Goal: Task Accomplishment & Management: Manage account settings

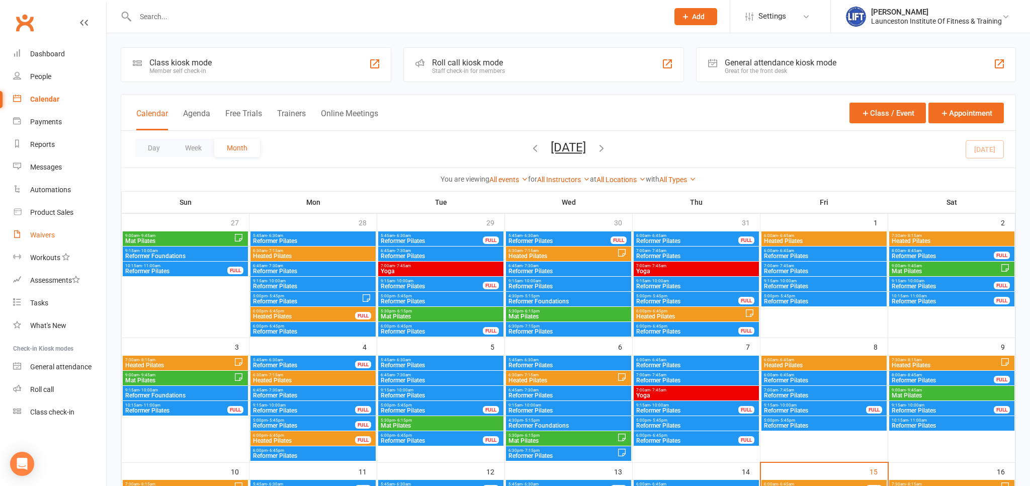
click at [39, 228] on link "Waivers" at bounding box center [59, 235] width 93 height 23
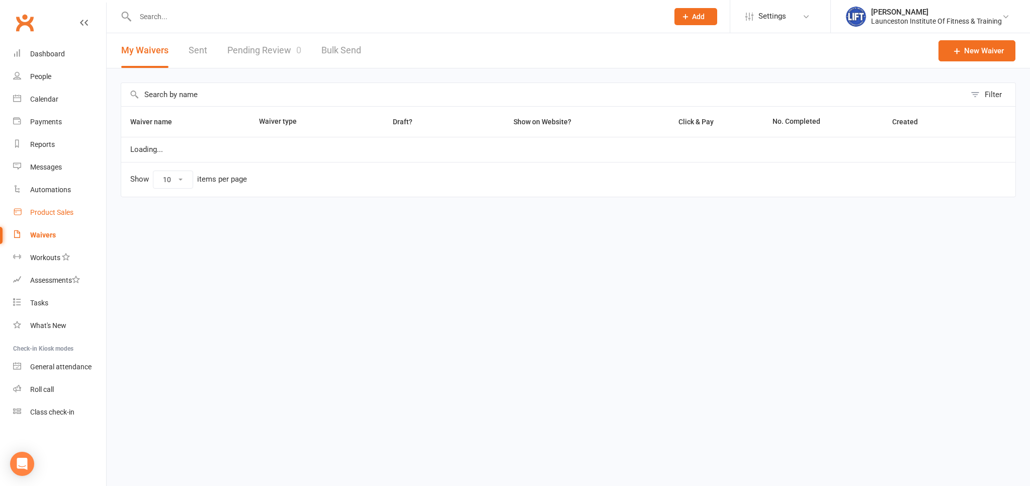
select select "100"
click at [262, 49] on link "Pending Review 0" at bounding box center [264, 50] width 74 height 35
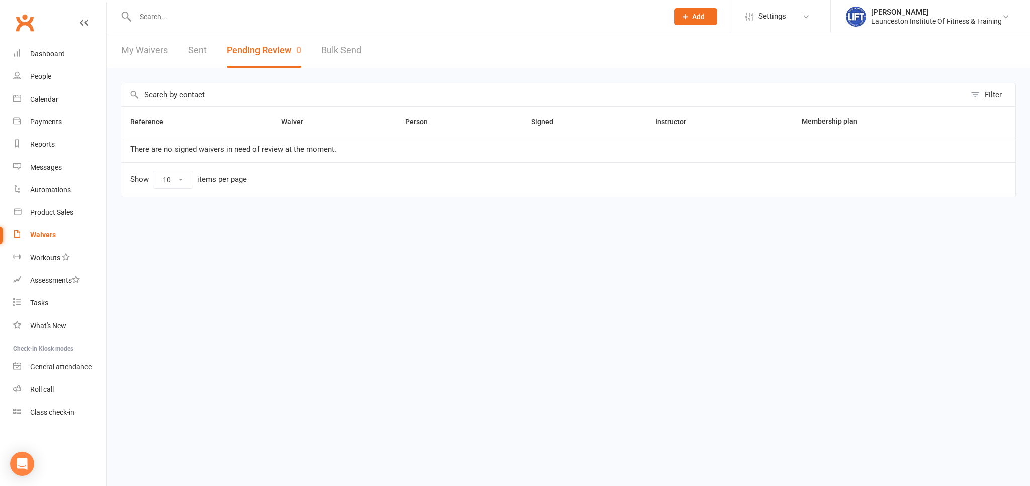
click at [197, 56] on link "Sent" at bounding box center [197, 50] width 19 height 35
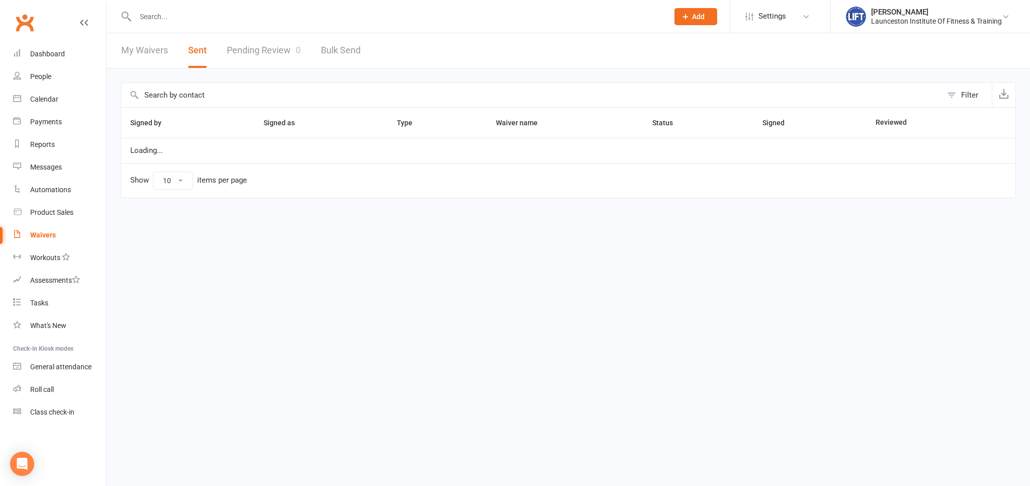
click at [148, 53] on link "My Waivers" at bounding box center [144, 50] width 47 height 35
select select "100"
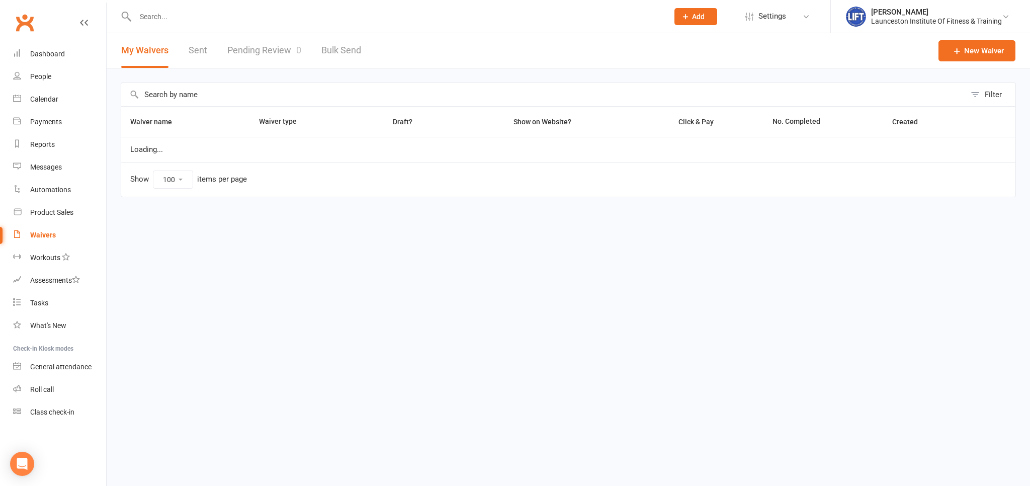
click at [196, 54] on link "Sent" at bounding box center [198, 50] width 19 height 35
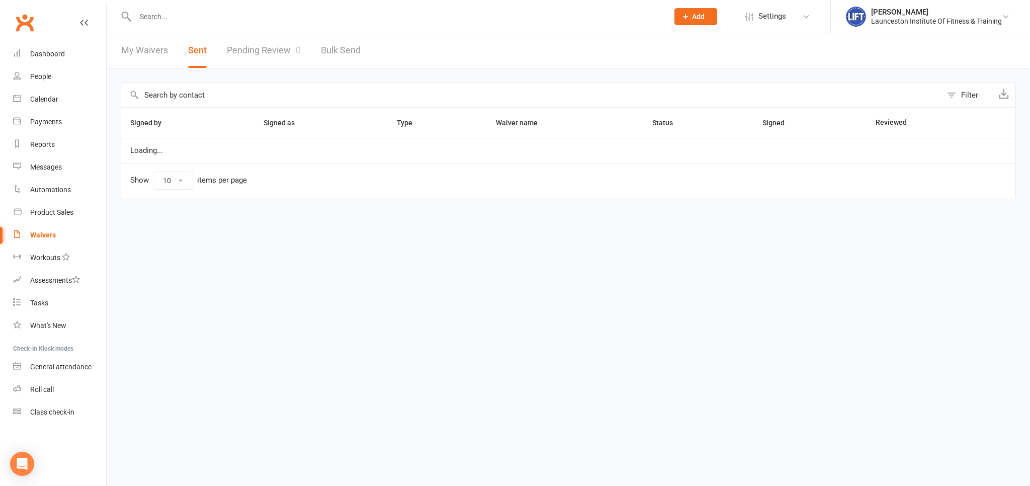
click at [259, 50] on link "Pending Review 0" at bounding box center [264, 50] width 74 height 35
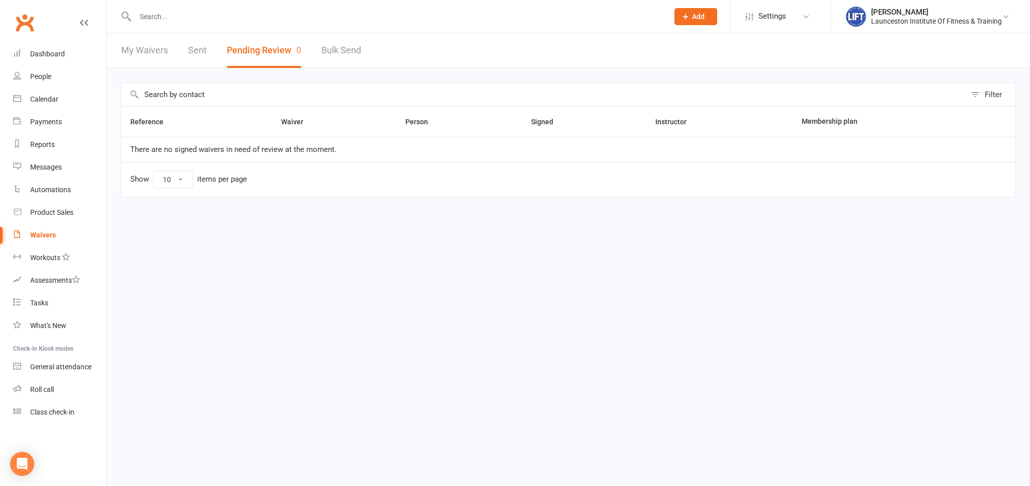
click at [200, 47] on link "Sent" at bounding box center [197, 50] width 19 height 35
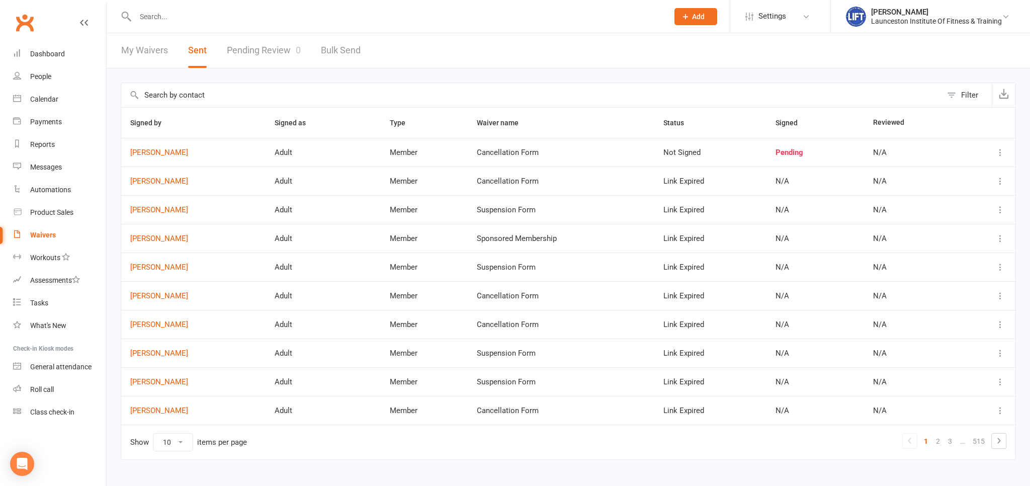
click at [267, 47] on link "Pending Review 0" at bounding box center [264, 50] width 74 height 35
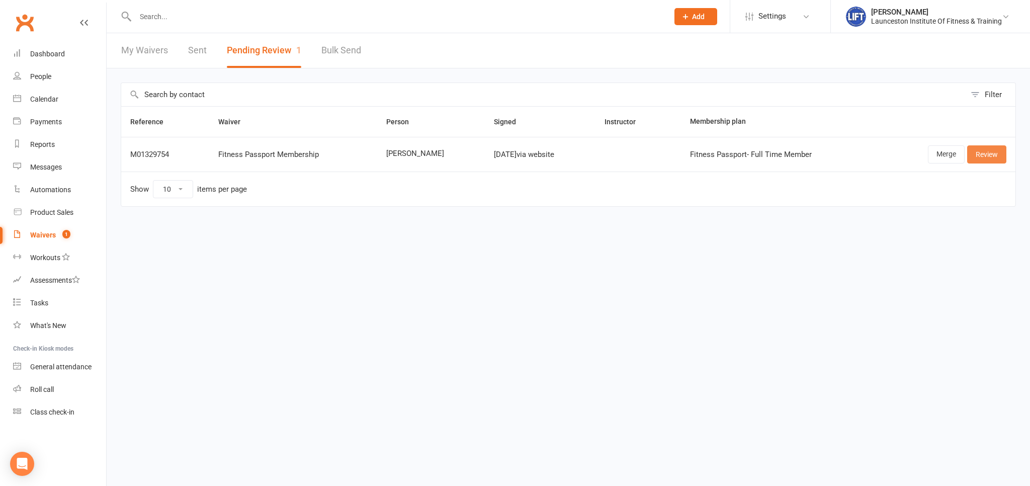
click at [987, 150] on link "Review" at bounding box center [987, 154] width 39 height 18
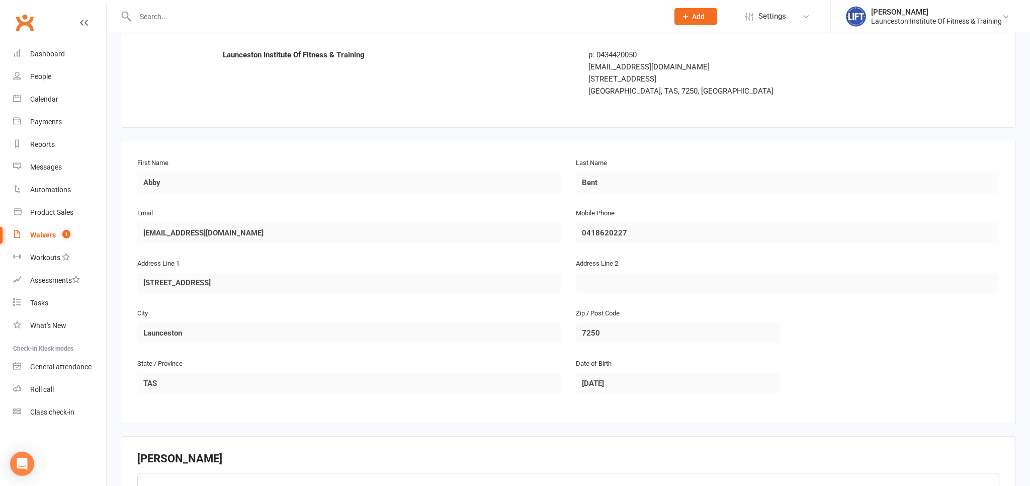
scroll to position [159, 0]
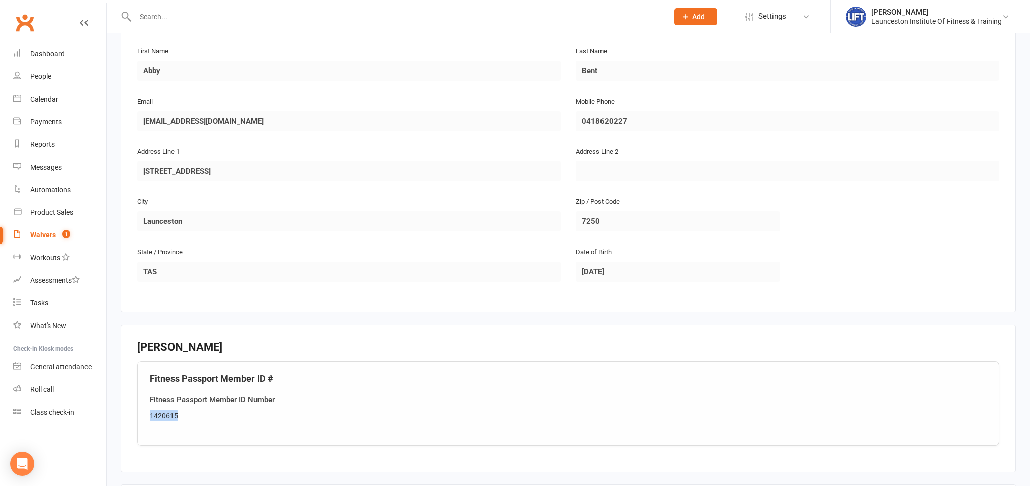
drag, startPoint x: 188, startPoint y: 417, endPoint x: 121, endPoint y: 416, distance: 66.9
click at [121, 416] on fieldset "[PERSON_NAME] Fitness Passport Member ID # Fitness Passport Member ID Number 14…" at bounding box center [569, 399] width 896 height 148
copy div "1420615"
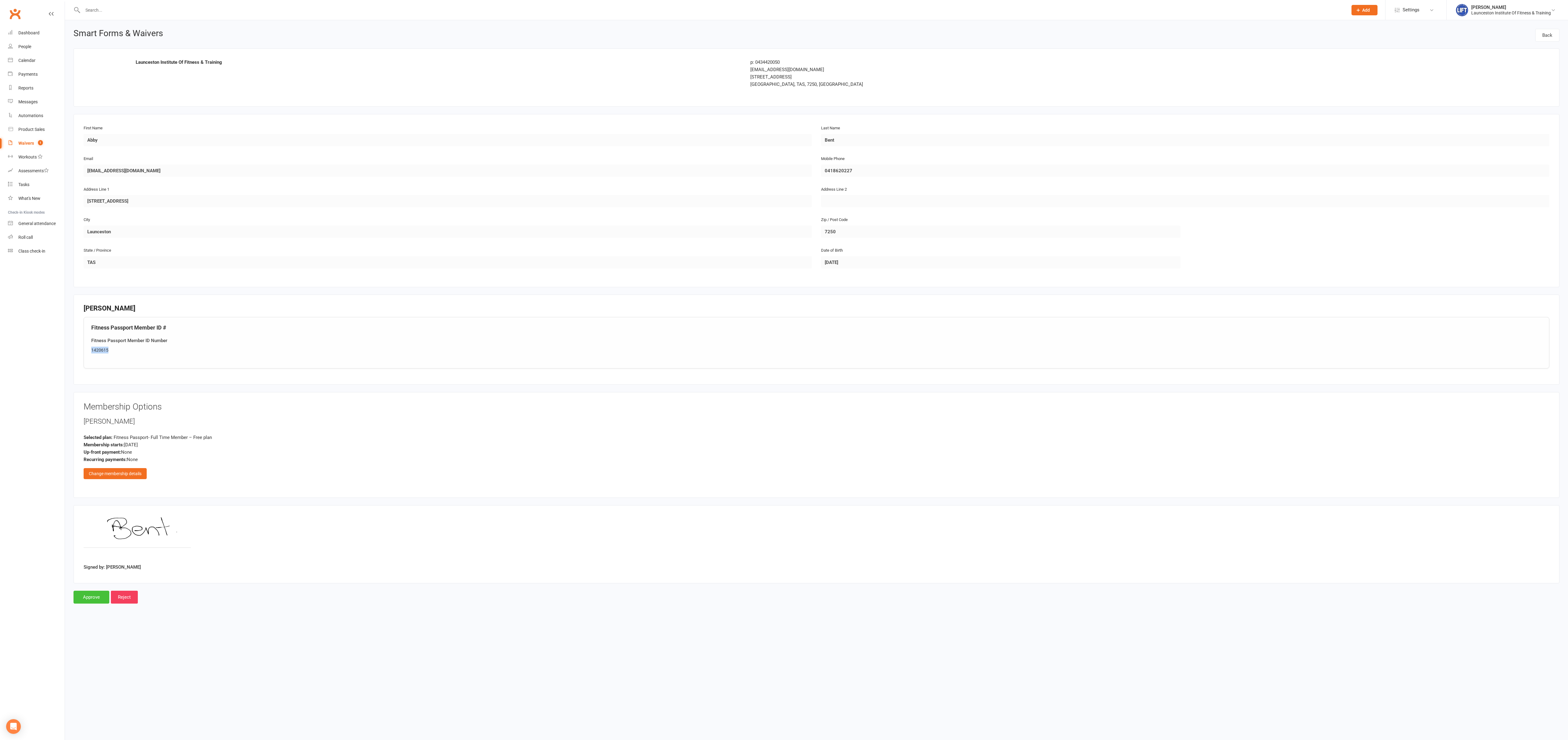
click at [94, 296] on input "Approve" at bounding box center [91, 597] width 36 height 13
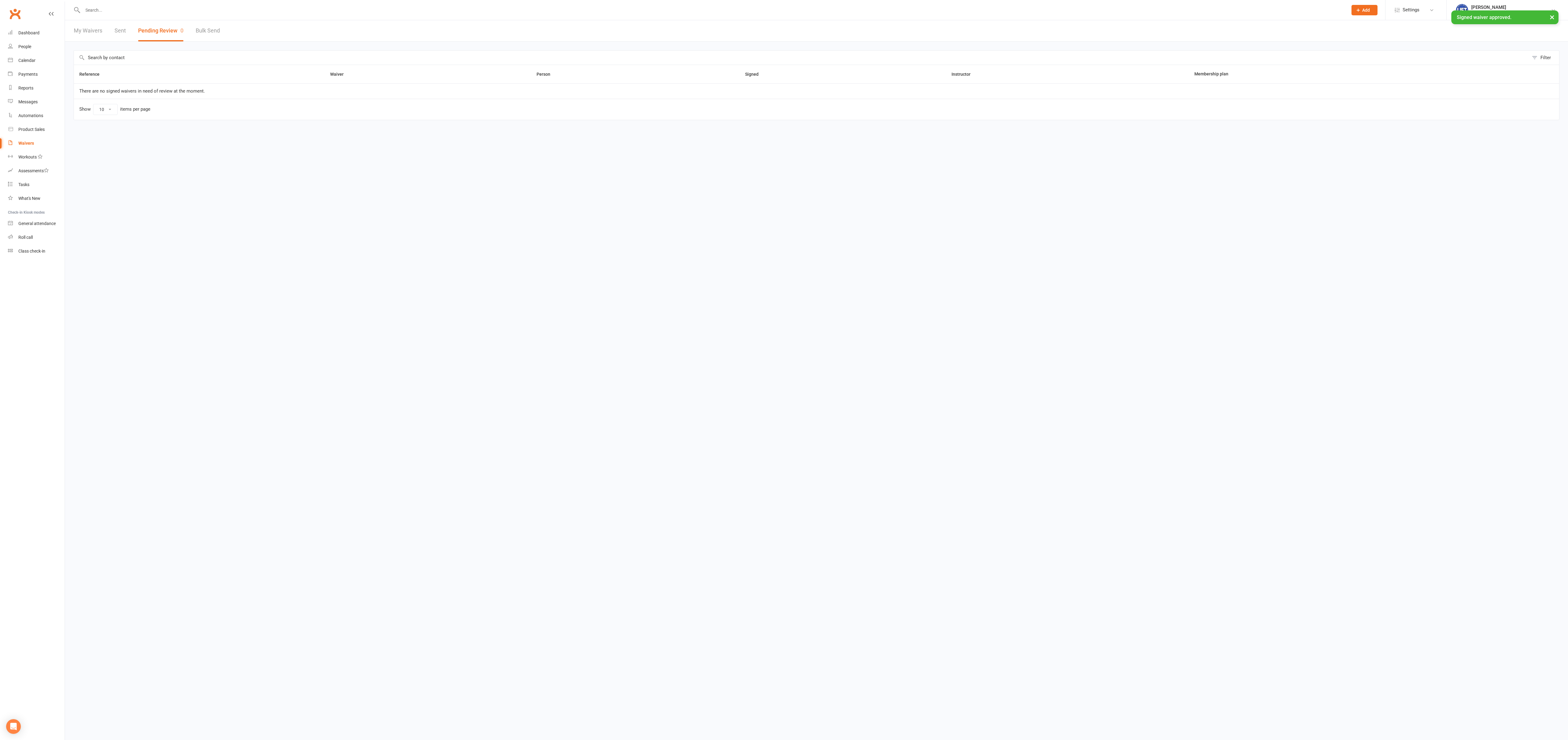
click at [250, 146] on html "Prospect Member Non-attending contact Class / event Appointment Task Membership…" at bounding box center [784, 72] width 1568 height 146
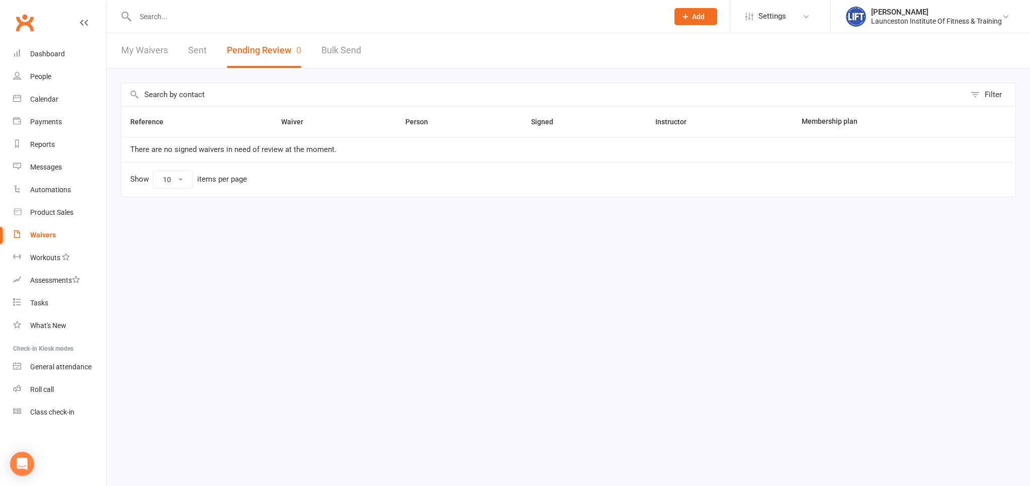
click at [203, 10] on input "text" at bounding box center [396, 17] width 529 height 14
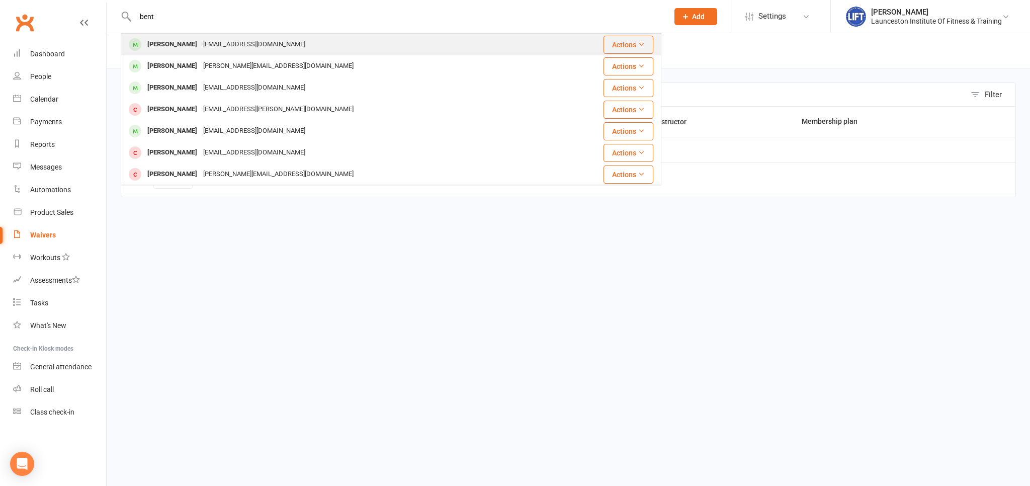
type input "bent"
click at [177, 45] on div "[PERSON_NAME]" at bounding box center [172, 44] width 56 height 15
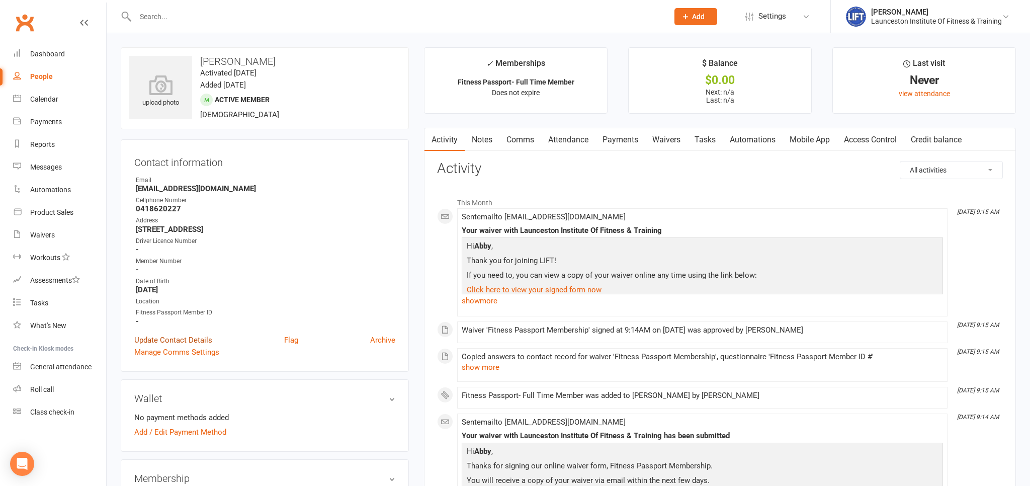
click at [168, 338] on link "Update Contact Details" at bounding box center [173, 340] width 78 height 12
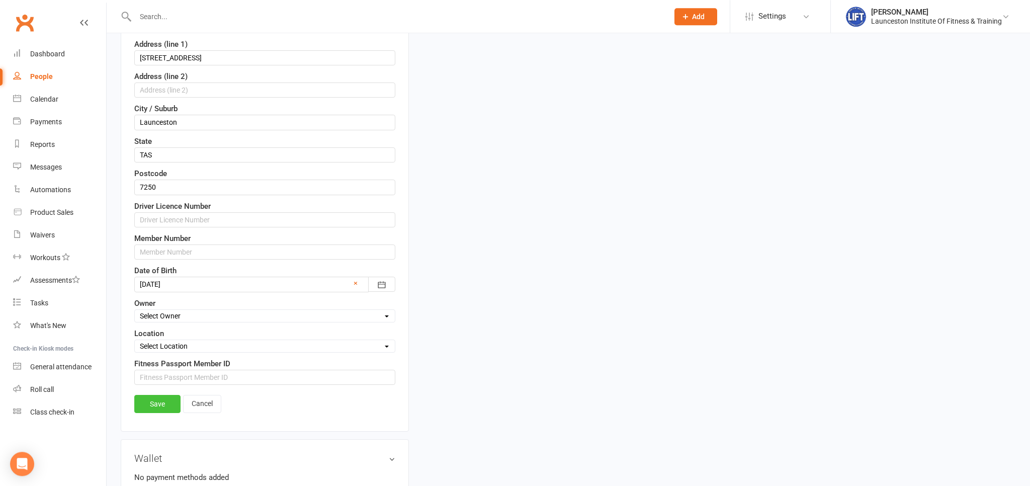
scroll to position [471, 0]
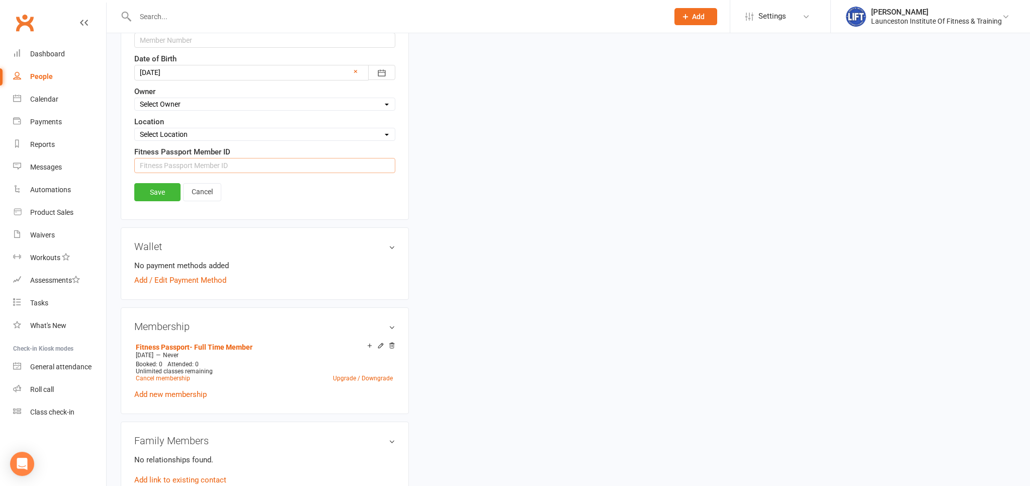
click at [198, 158] on input "string" at bounding box center [264, 165] width 261 height 15
paste input "1420615"
type input "1420615"
click at [160, 190] on link "Save" at bounding box center [157, 192] width 46 height 18
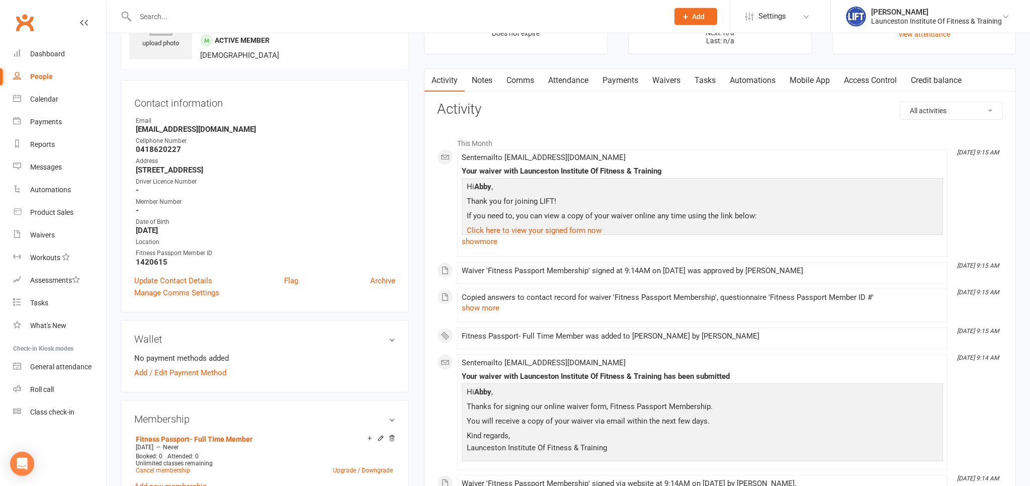
scroll to position [0, 0]
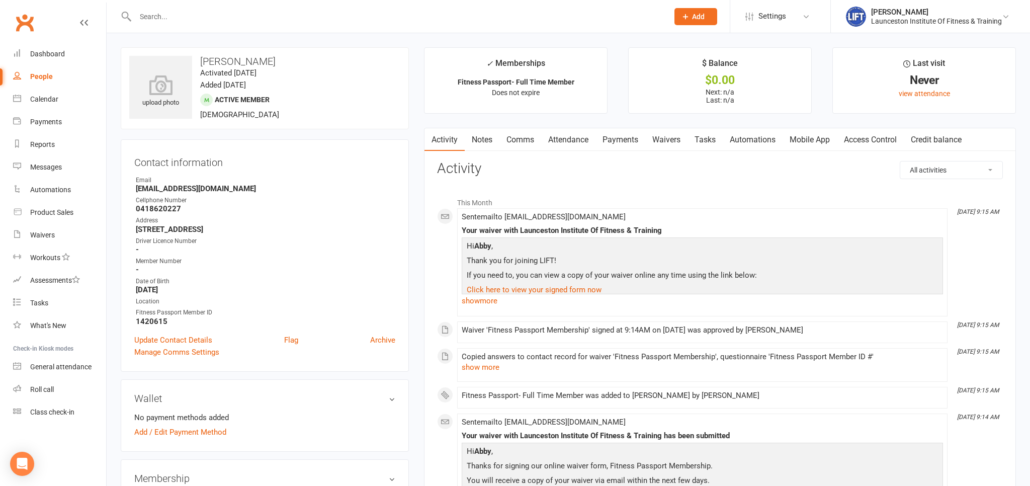
click at [878, 138] on link "Access Control" at bounding box center [870, 139] width 67 height 23
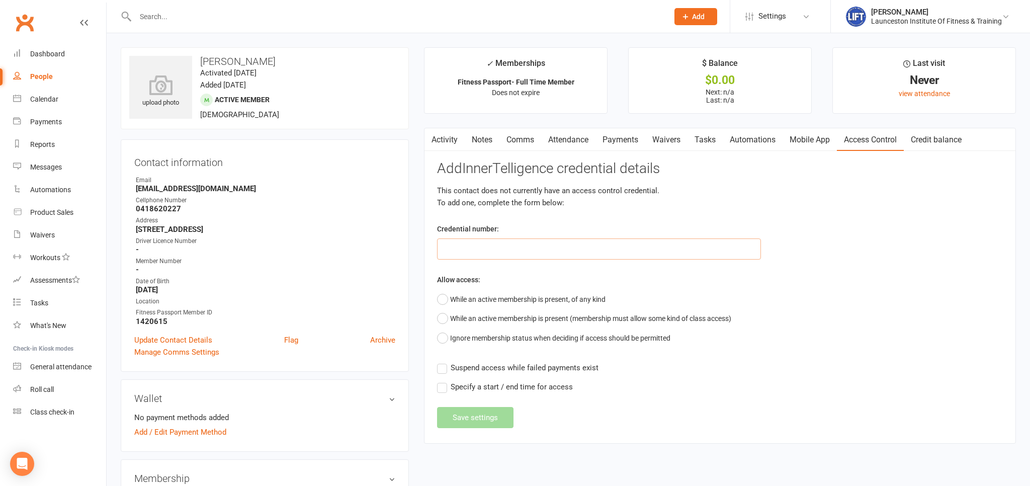
click at [538, 248] on input "text" at bounding box center [599, 248] width 324 height 21
paste input "2000000000000000499F86DE"
type input "2000000000000000499F86DE"
click at [491, 299] on button "While an active membership is present, of any kind" at bounding box center [521, 299] width 169 height 19
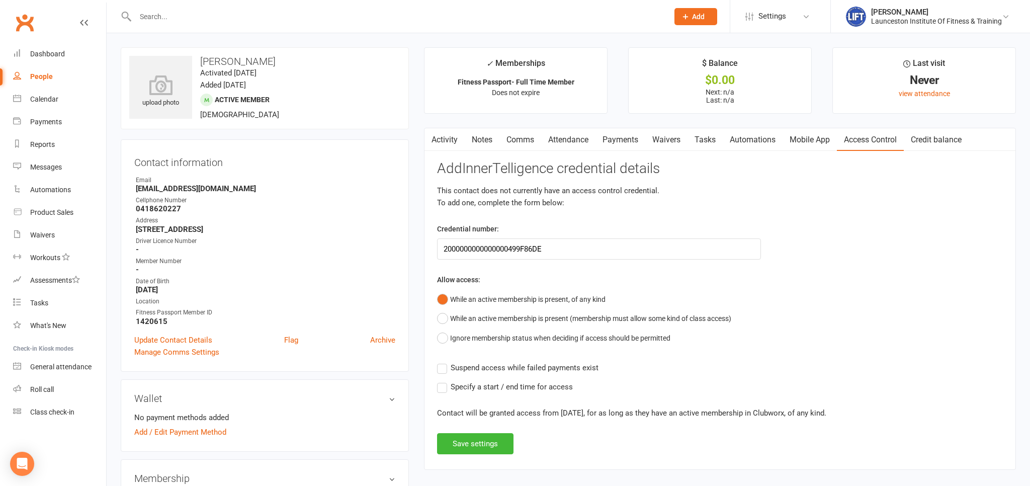
click at [492, 370] on span "Suspend access while failed payments exist" at bounding box center [525, 367] width 148 height 11
click at [492, 362] on input "Suspend access while failed payments exist" at bounding box center [518, 362] width 162 height 0
click at [478, 441] on button "Save settings" at bounding box center [475, 443] width 76 height 21
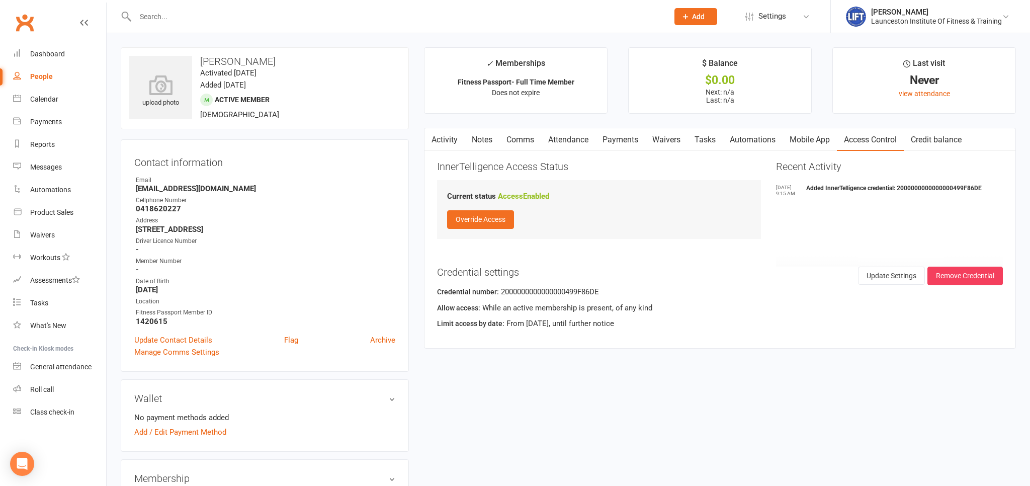
click at [361, 223] on div "Address" at bounding box center [266, 221] width 260 height 10
click at [180, 18] on input "text" at bounding box center [396, 17] width 529 height 14
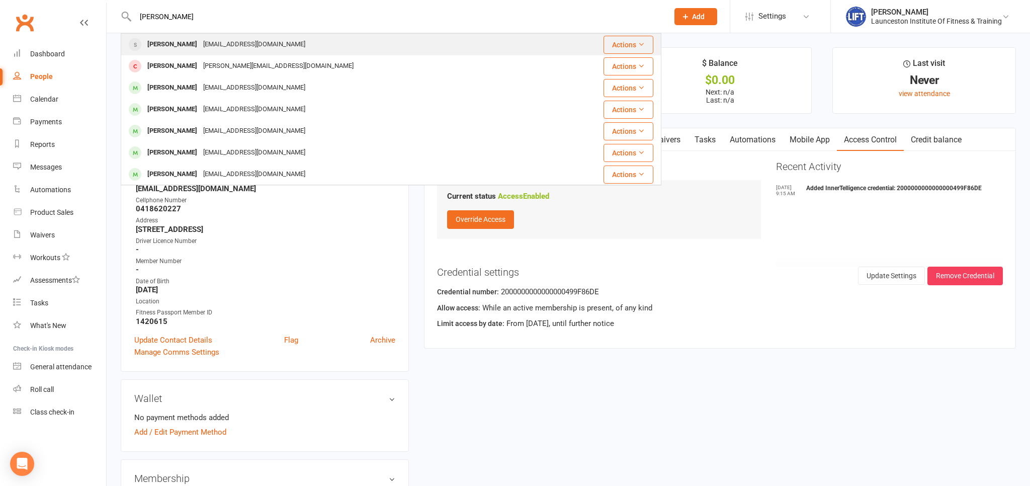
type input "[PERSON_NAME]"
click at [214, 44] on div "sophacoulson@gmail.com" at bounding box center [254, 44] width 108 height 15
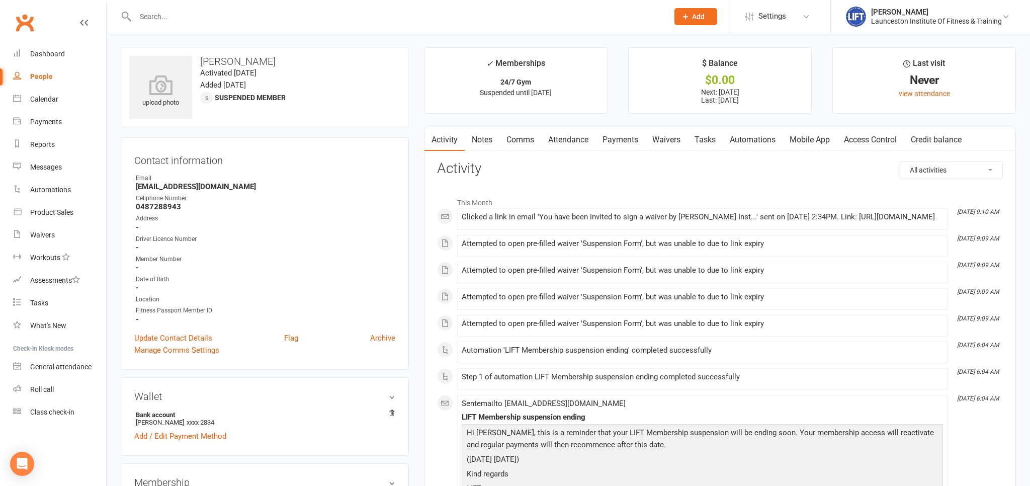
click at [349, 17] on input "text" at bounding box center [396, 17] width 529 height 14
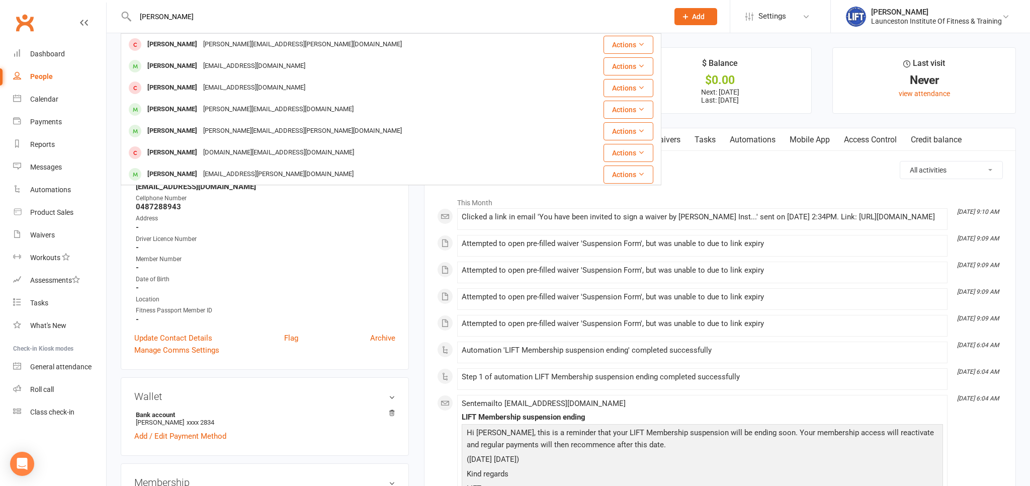
drag, startPoint x: 197, startPoint y: 15, endPoint x: 123, endPoint y: 27, distance: 75.4
click at [132, 24] on input "alex coom" at bounding box center [396, 17] width 529 height 14
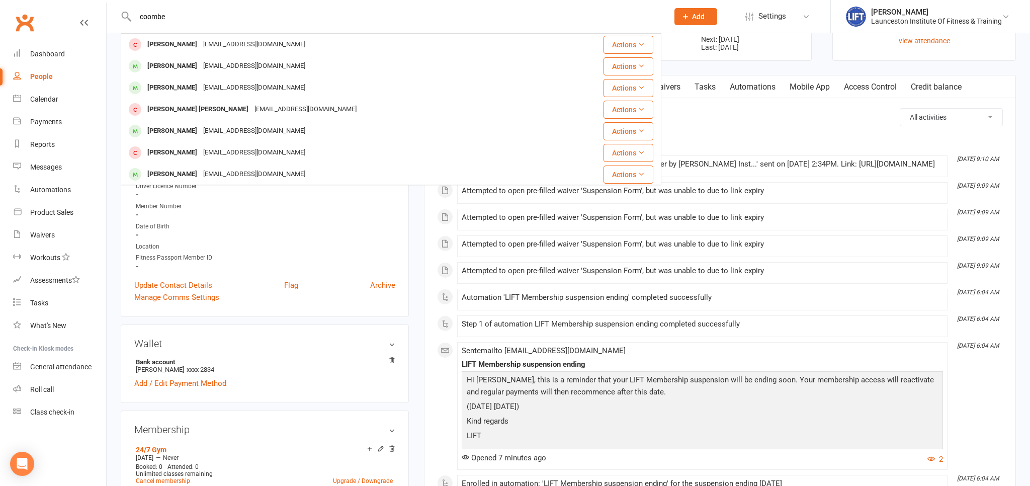
click at [243, 14] on input "coombe" at bounding box center [396, 17] width 529 height 14
type input "c"
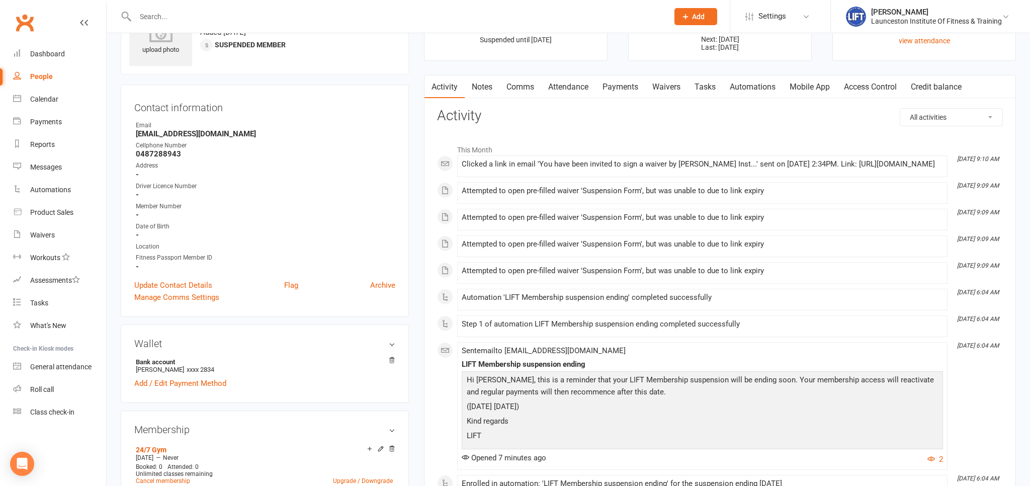
click at [183, 17] on input "text" at bounding box center [396, 17] width 529 height 14
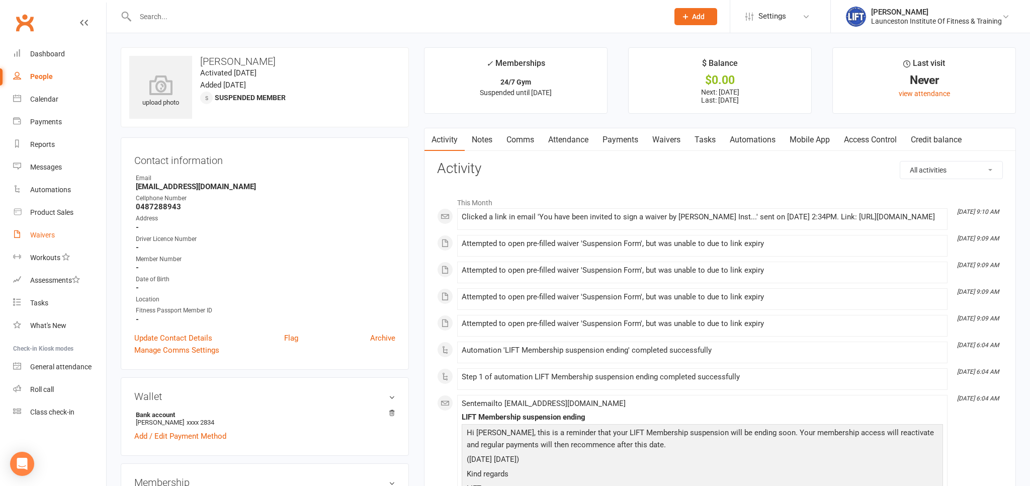
click at [49, 236] on div "Waivers" at bounding box center [42, 235] width 25 height 8
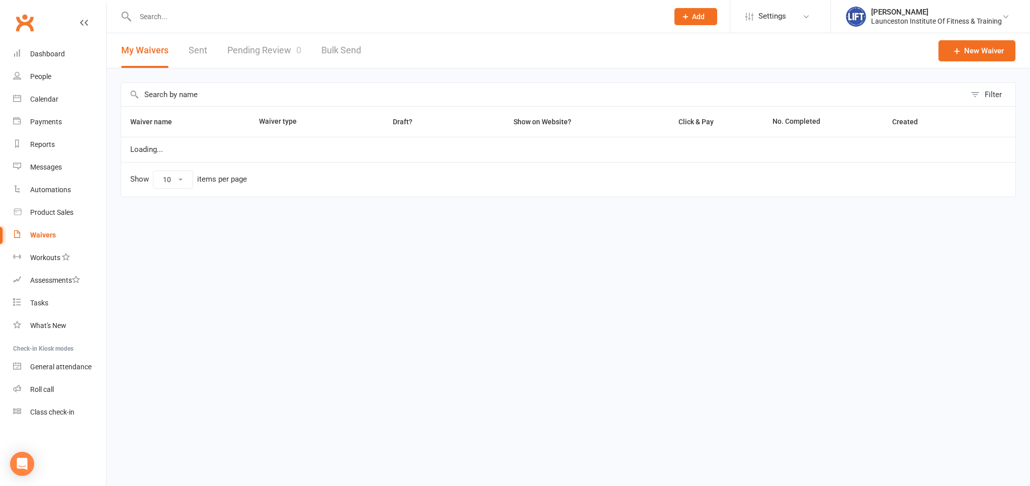
select select "100"
click at [277, 53] on link "Pending Review 0" at bounding box center [264, 50] width 74 height 35
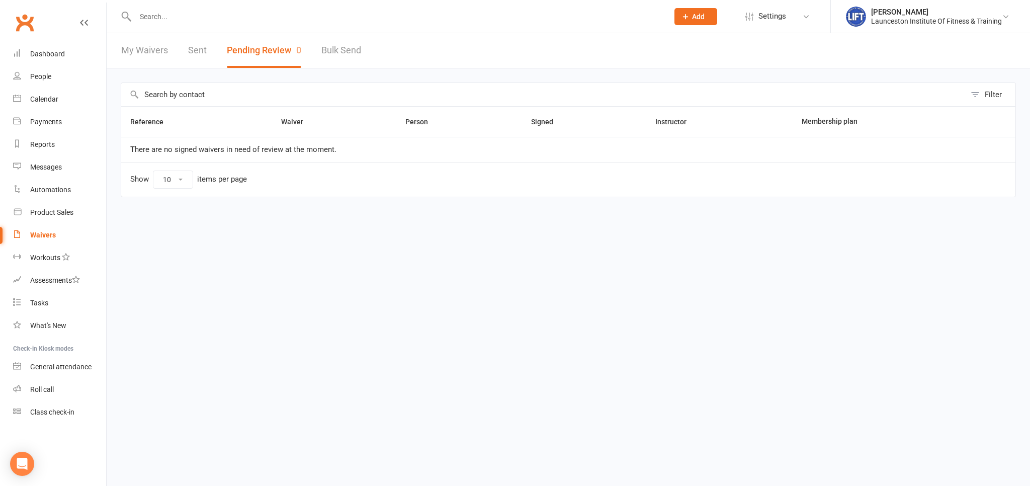
click at [200, 59] on link "Sent" at bounding box center [197, 50] width 19 height 35
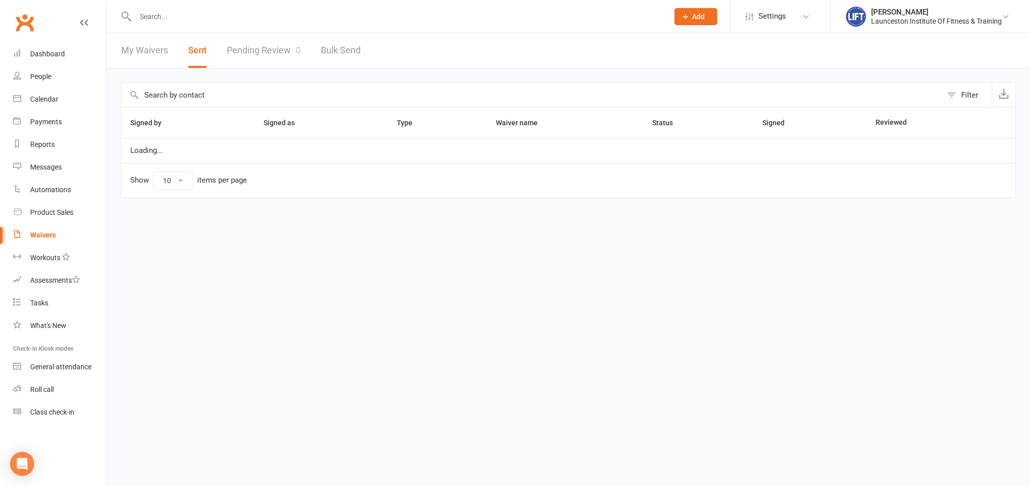
click at [143, 54] on link "My Waivers" at bounding box center [144, 50] width 47 height 35
select select "100"
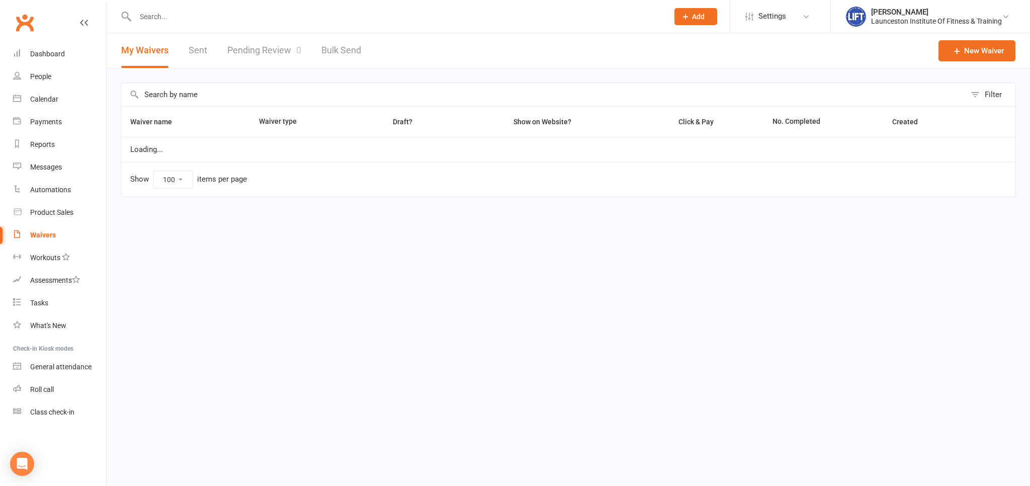
click at [184, 52] on div "My Waivers Sent Pending Review 0 Bulk Send" at bounding box center [241, 50] width 269 height 35
click at [208, 52] on div "My Waivers Sent Pending Review 0 Bulk Send" at bounding box center [241, 50] width 269 height 35
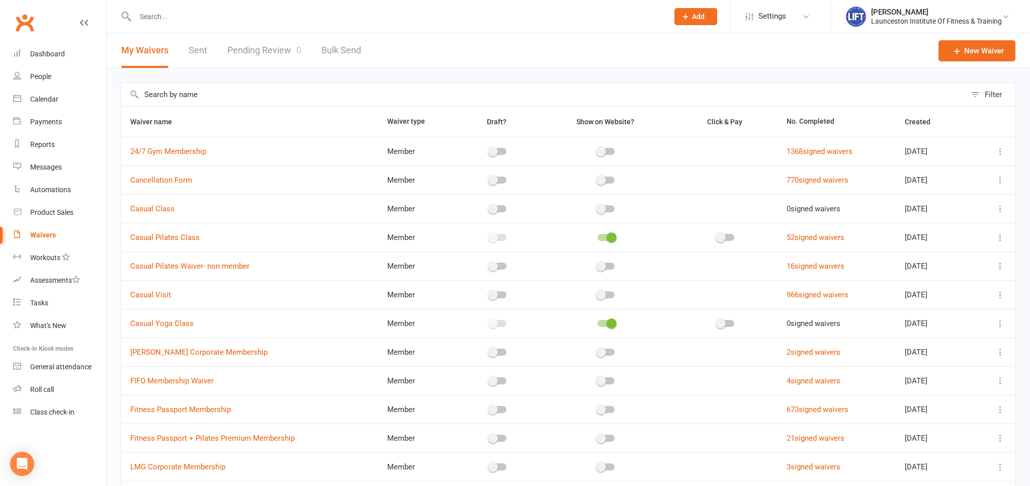
click at [201, 52] on link "Sent" at bounding box center [198, 50] width 19 height 35
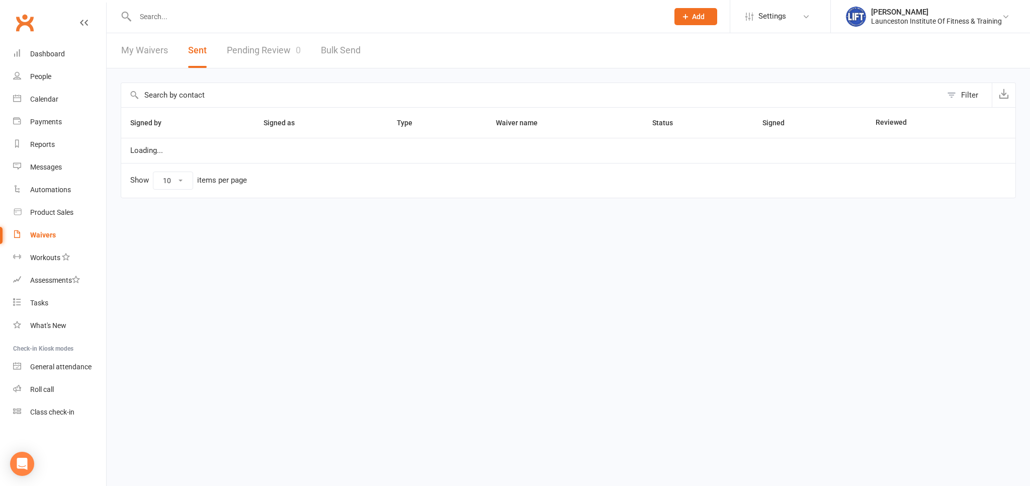
click at [276, 49] on link "Pending Review 0" at bounding box center [264, 50] width 74 height 35
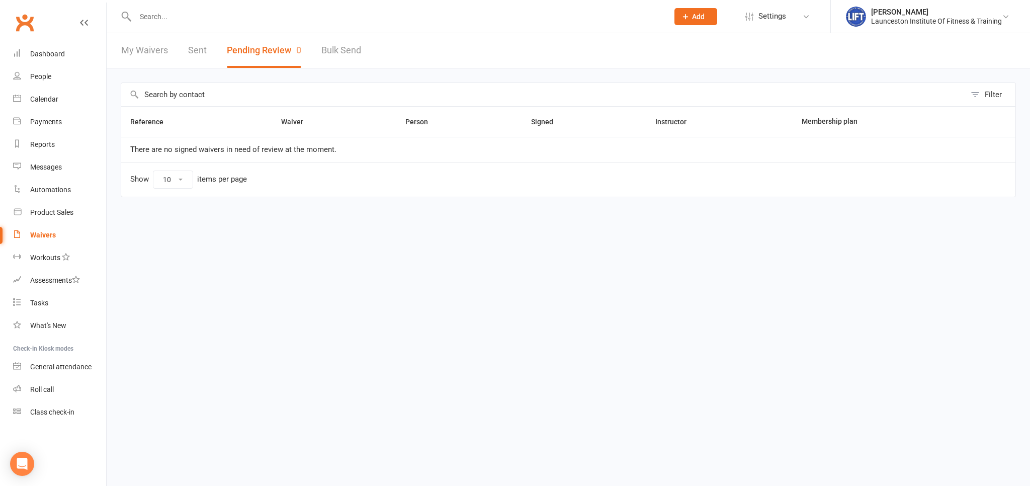
click at [192, 49] on link "Sent" at bounding box center [197, 50] width 19 height 35
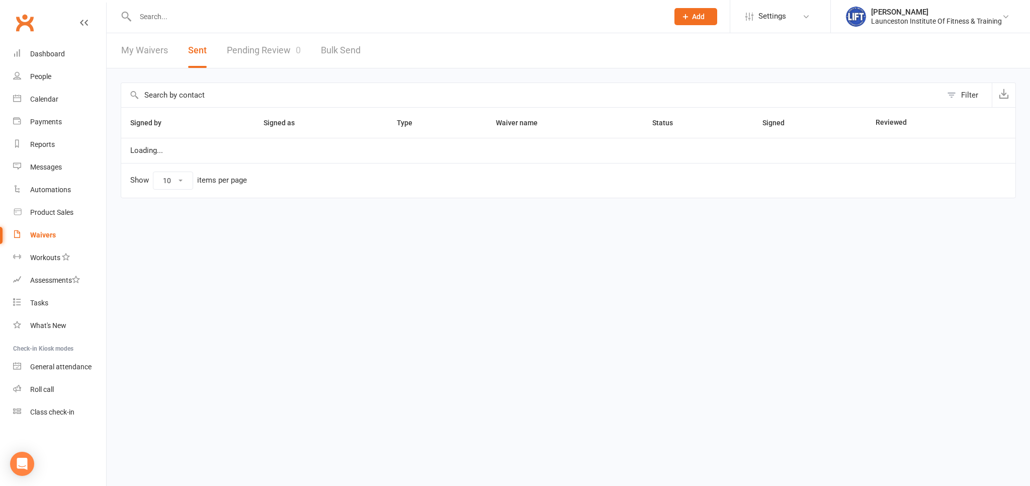
click at [157, 48] on link "My Waivers" at bounding box center [144, 50] width 47 height 35
select select "100"
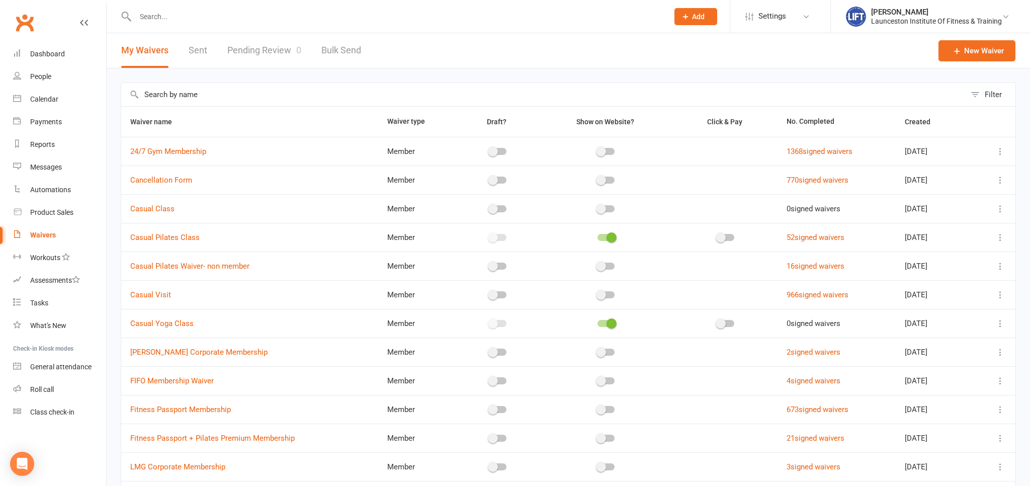
click at [238, 46] on link "Pending Review 0" at bounding box center [264, 50] width 74 height 35
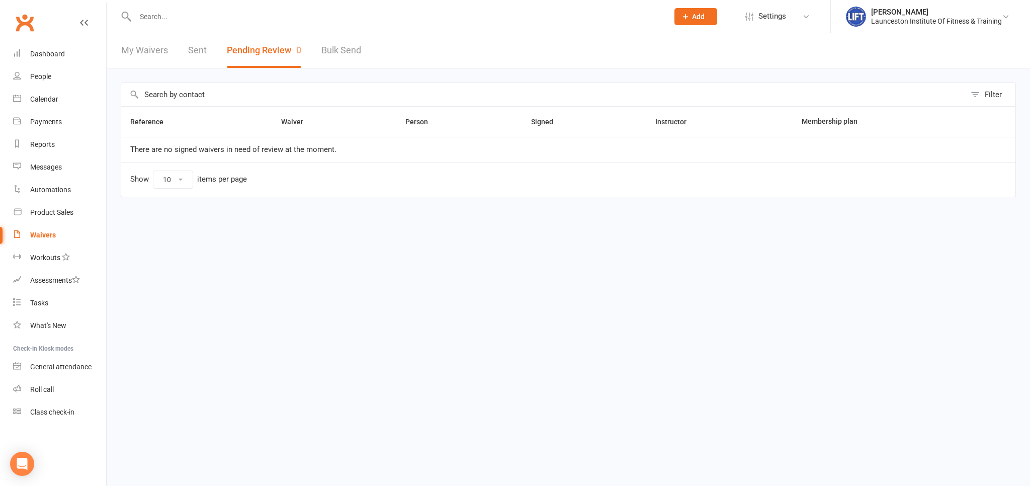
click at [199, 55] on link "Sent" at bounding box center [197, 50] width 19 height 35
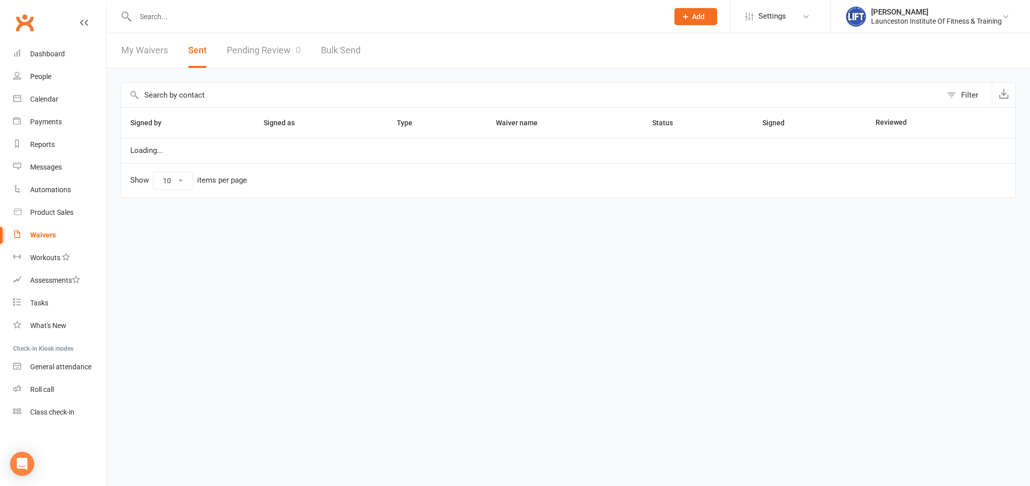
click at [264, 49] on link "Pending Review 0" at bounding box center [264, 50] width 74 height 35
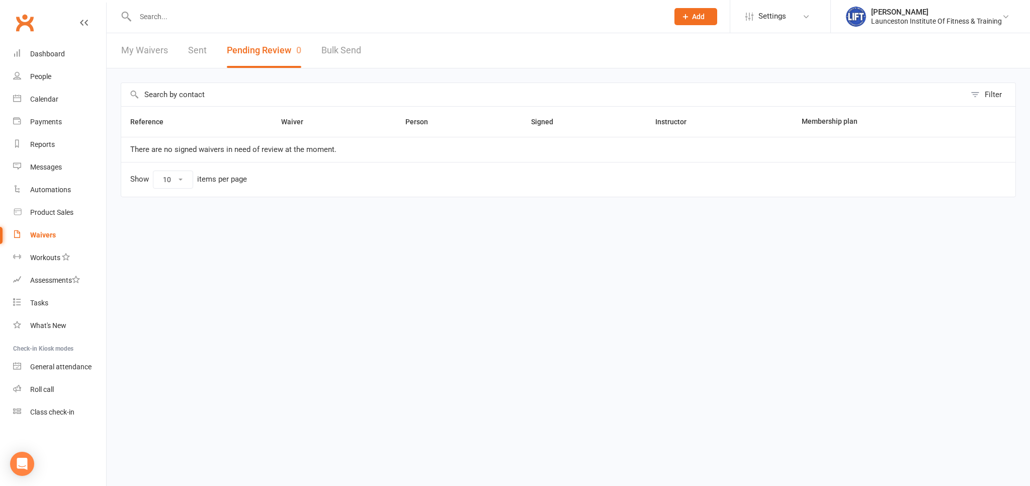
click at [194, 46] on link "Sent" at bounding box center [197, 50] width 19 height 35
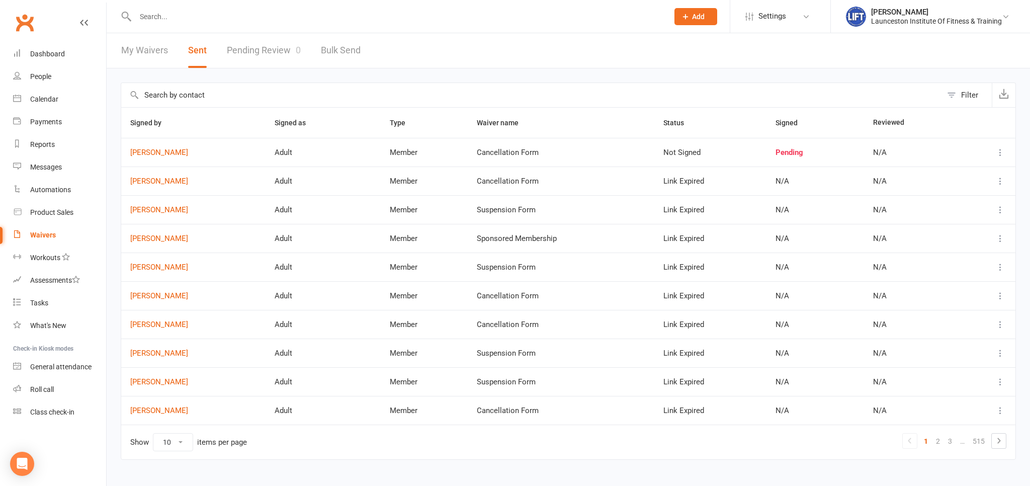
click at [260, 51] on link "Pending Review 0" at bounding box center [264, 50] width 74 height 35
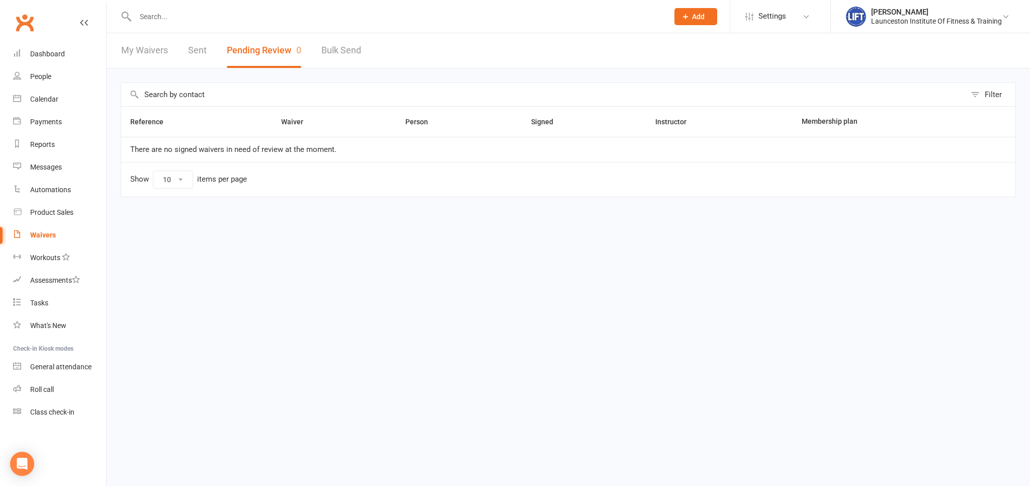
click at [208, 57] on div "My Waivers Sent Pending Review 0 Bulk Send" at bounding box center [241, 50] width 269 height 35
click at [198, 48] on link "Sent" at bounding box center [197, 50] width 19 height 35
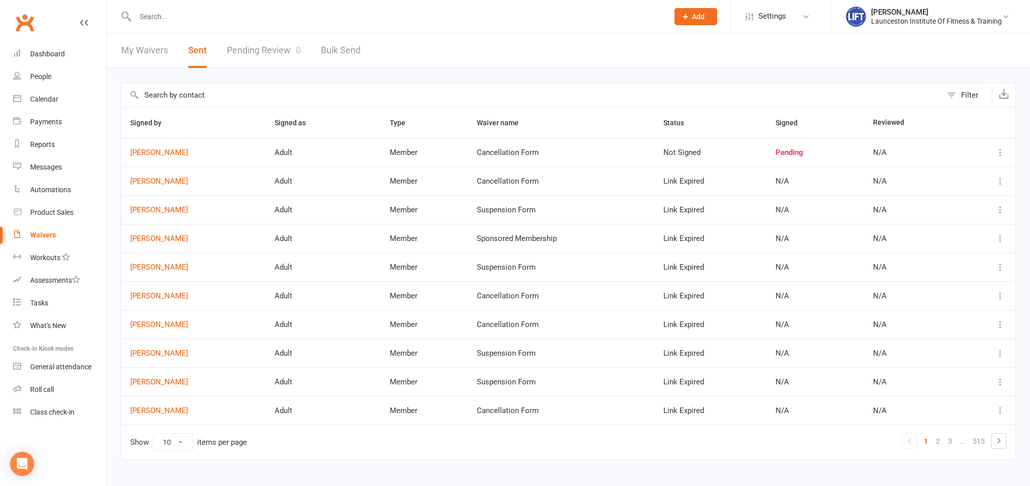
click at [253, 47] on link "Pending Review 0" at bounding box center [264, 50] width 74 height 35
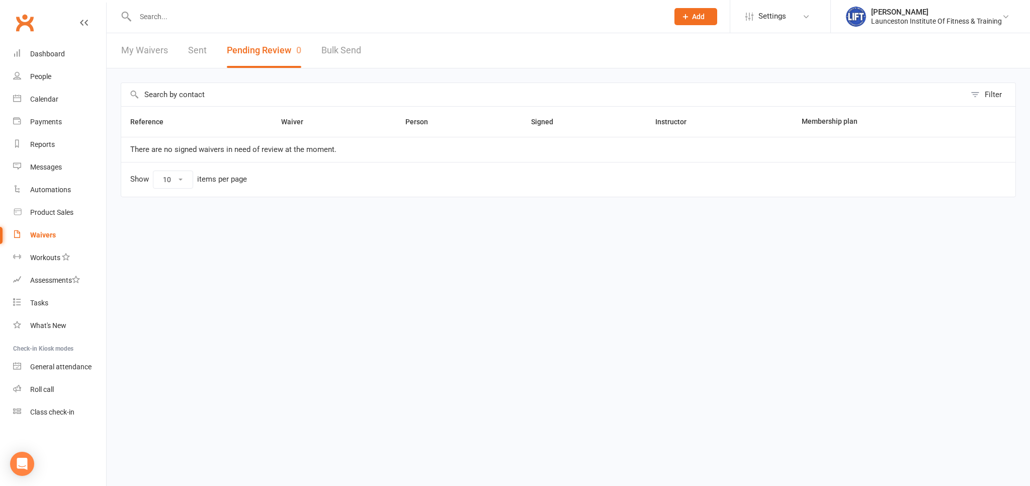
click at [206, 53] on link "Sent" at bounding box center [197, 50] width 19 height 35
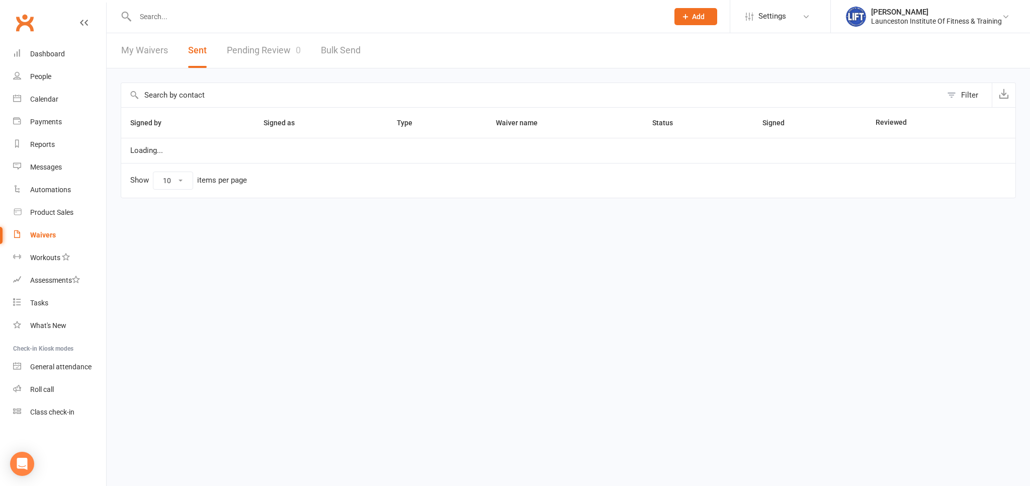
click at [195, 49] on button "Sent" at bounding box center [197, 50] width 19 height 35
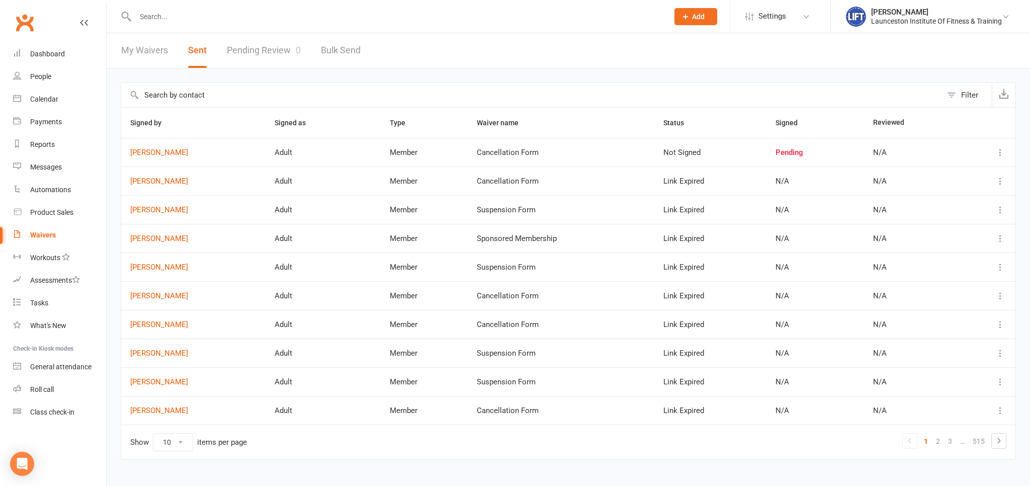
click at [258, 50] on link "Pending Review 0" at bounding box center [264, 50] width 74 height 35
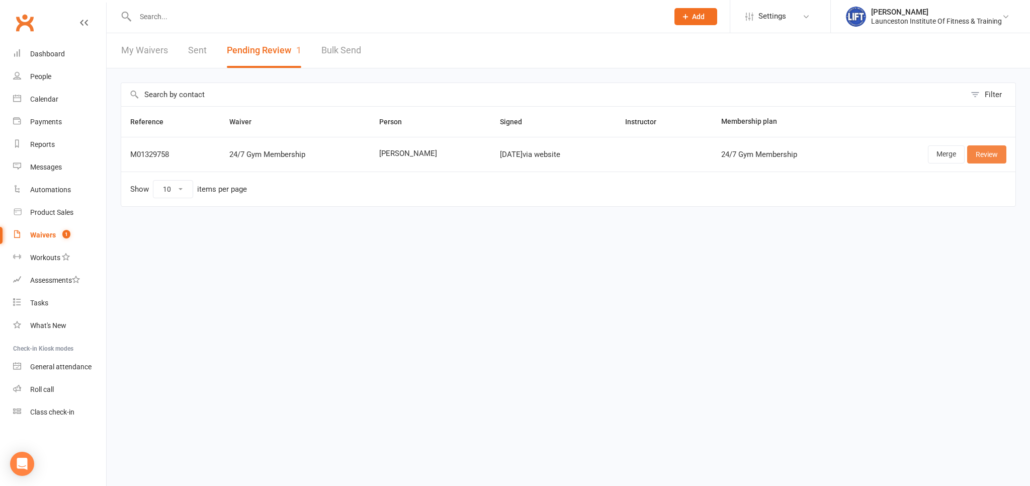
click at [995, 156] on link "Review" at bounding box center [987, 154] width 39 height 18
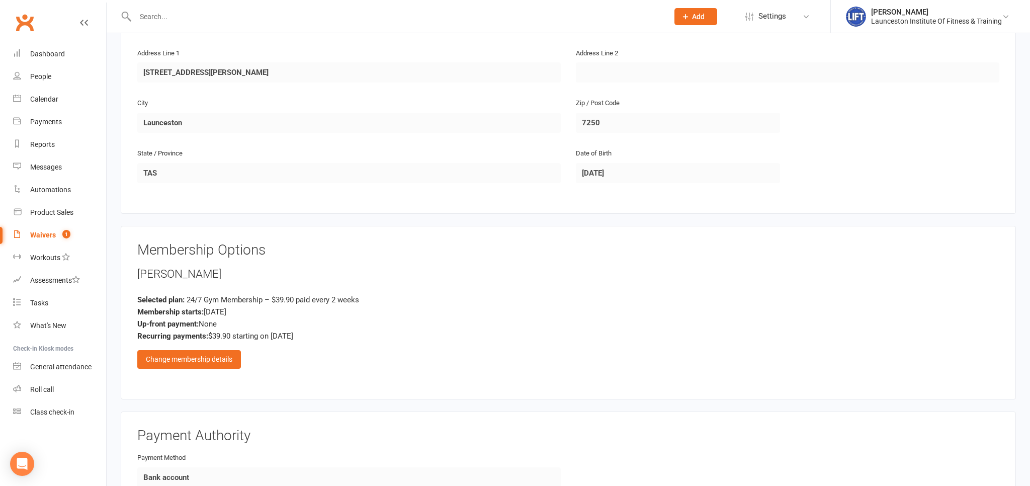
scroll to position [372, 0]
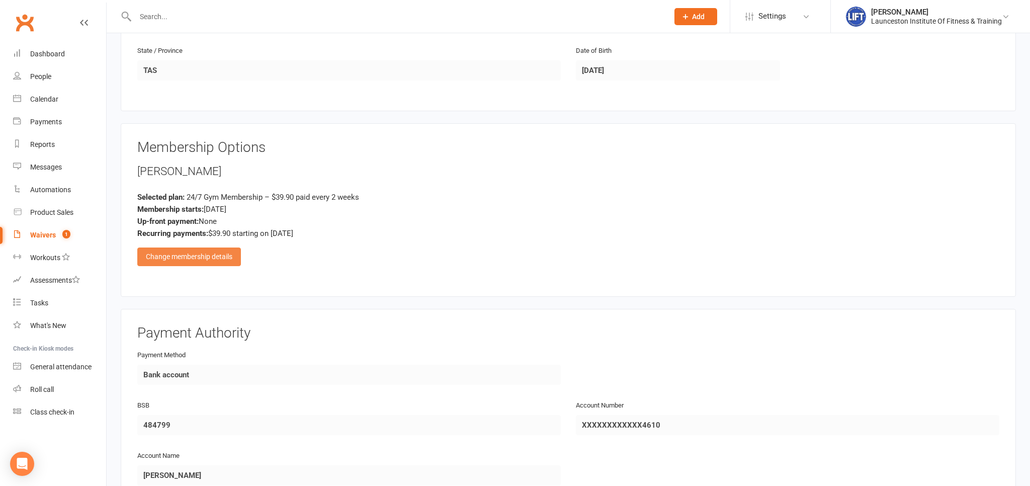
click at [232, 253] on div "Change membership details" at bounding box center [189, 257] width 104 height 18
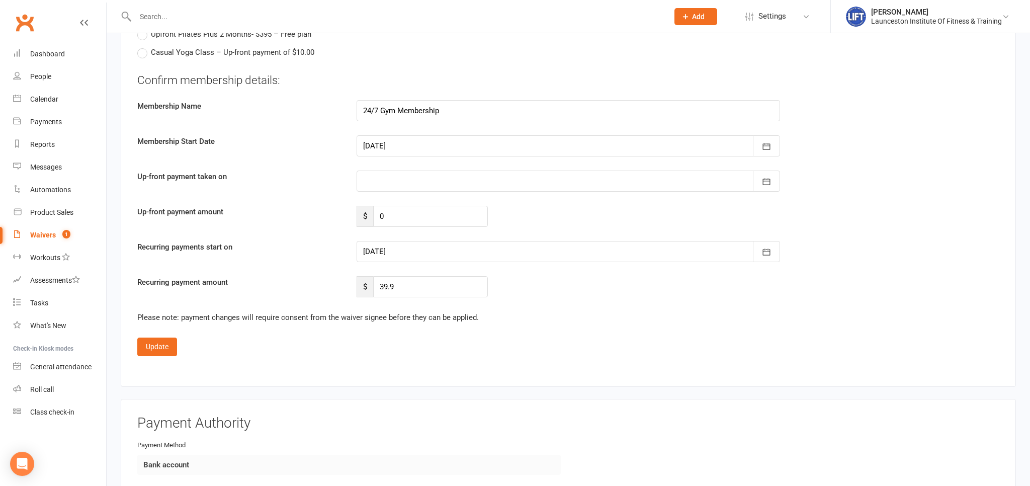
scroll to position [1275, 0]
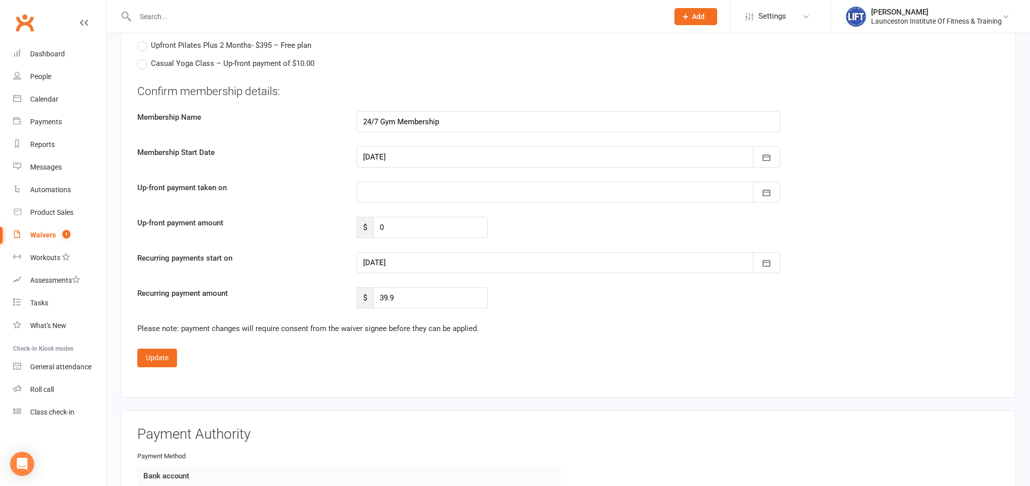
click at [402, 255] on div at bounding box center [569, 262] width 424 height 21
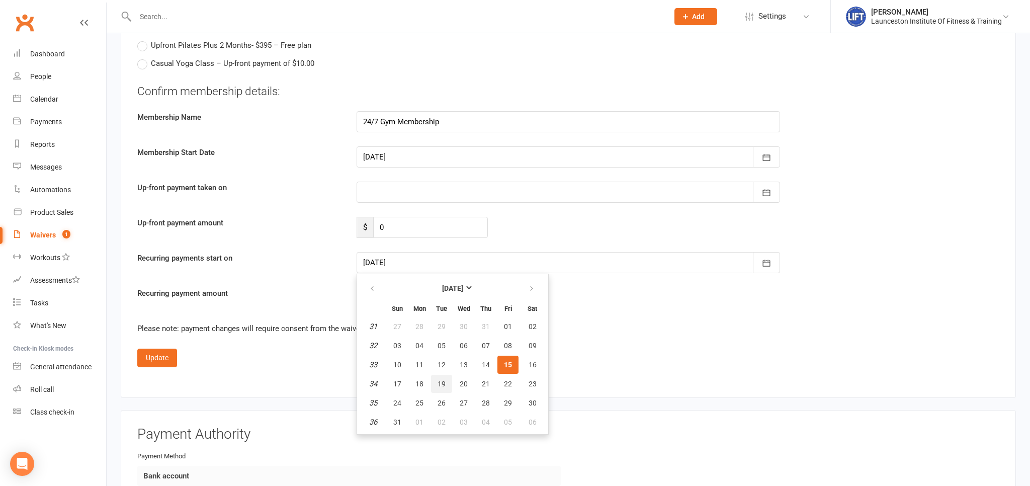
click at [446, 381] on button "19" at bounding box center [441, 384] width 21 height 18
type input "19 Aug 2025"
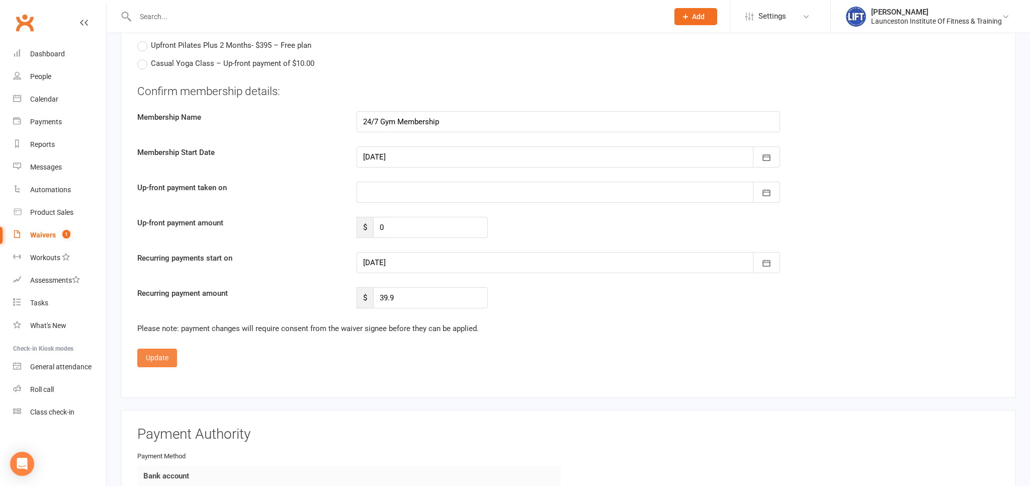
click at [154, 349] on button "Update" at bounding box center [157, 358] width 40 height 18
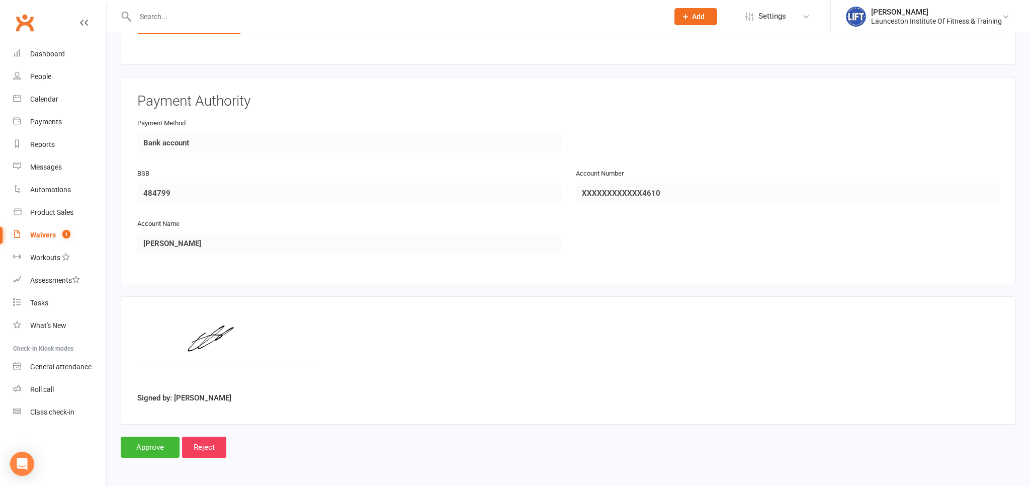
scroll to position [600, 0]
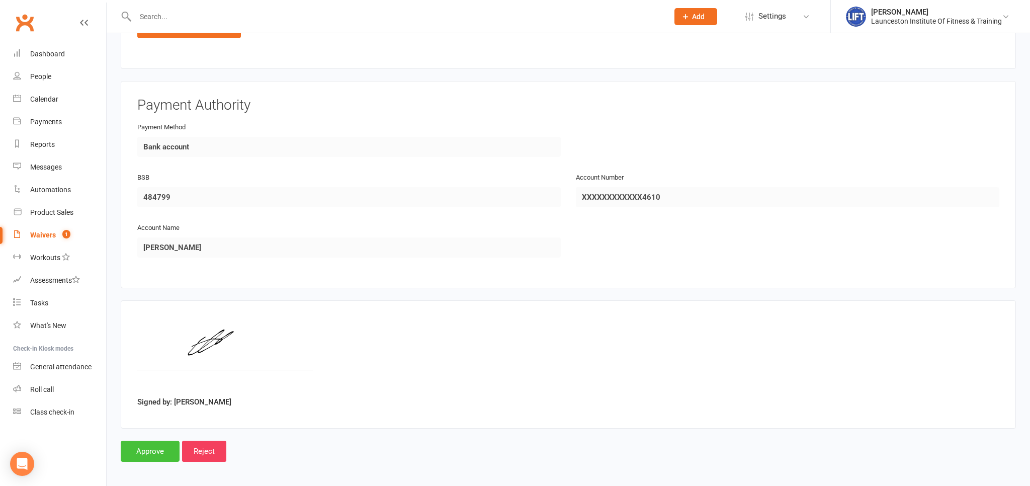
click at [156, 448] on input "Approve" at bounding box center [150, 451] width 59 height 21
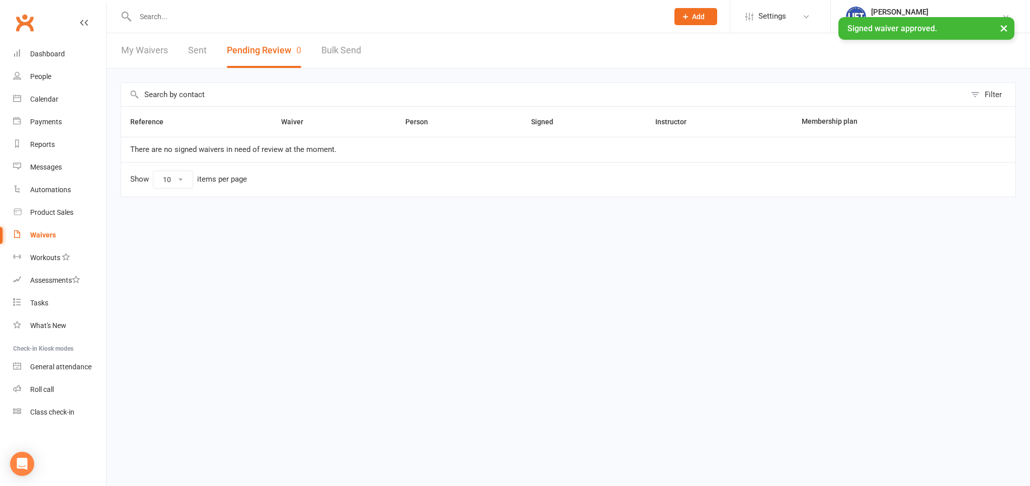
click at [145, 17] on input "text" at bounding box center [396, 17] width 529 height 14
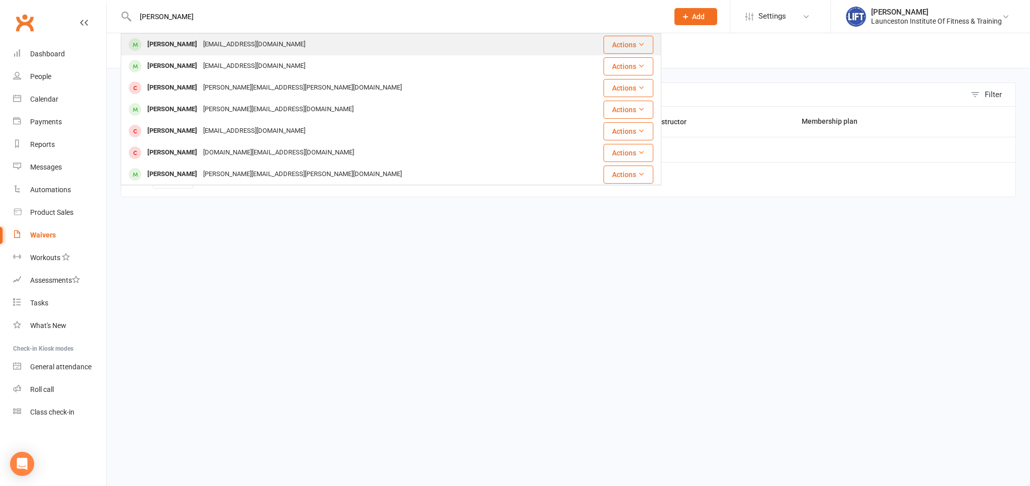
type input "alex coom"
click at [170, 43] on div "Alex Coombe" at bounding box center [172, 44] width 56 height 15
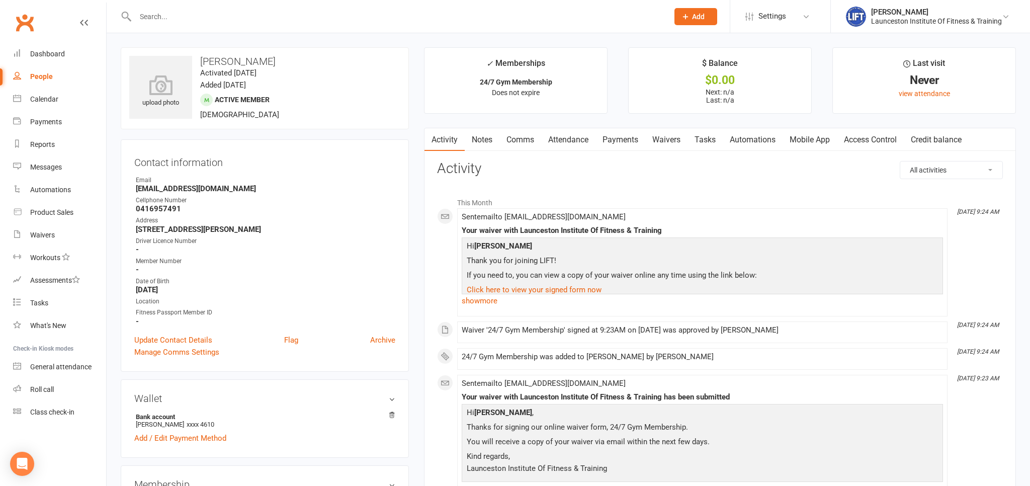
click at [866, 138] on link "Access Control" at bounding box center [870, 139] width 67 height 23
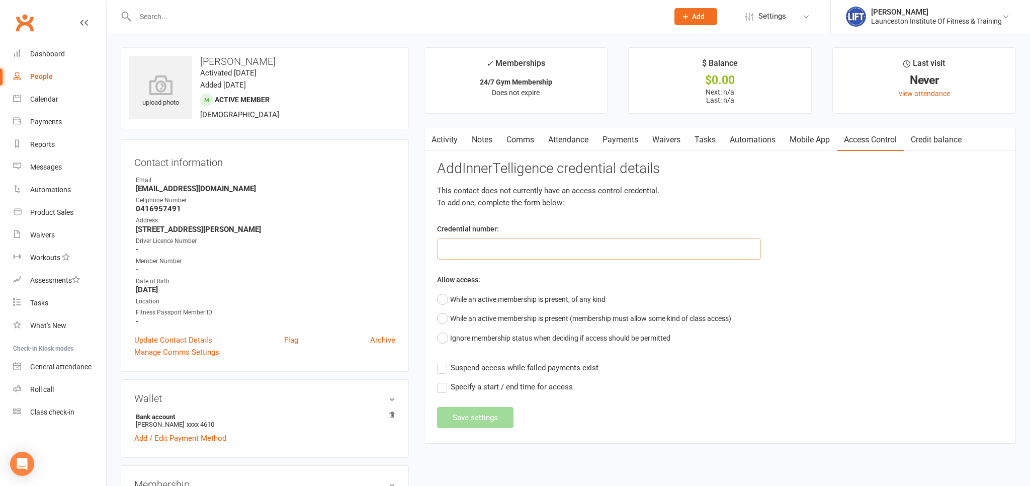
click at [472, 254] on input "text" at bounding box center [599, 248] width 324 height 21
paste input "20000000000000004C3E075E"
type input "20000000000000004C3E075E"
click at [477, 300] on button "While an active membership is present, of any kind" at bounding box center [521, 299] width 169 height 19
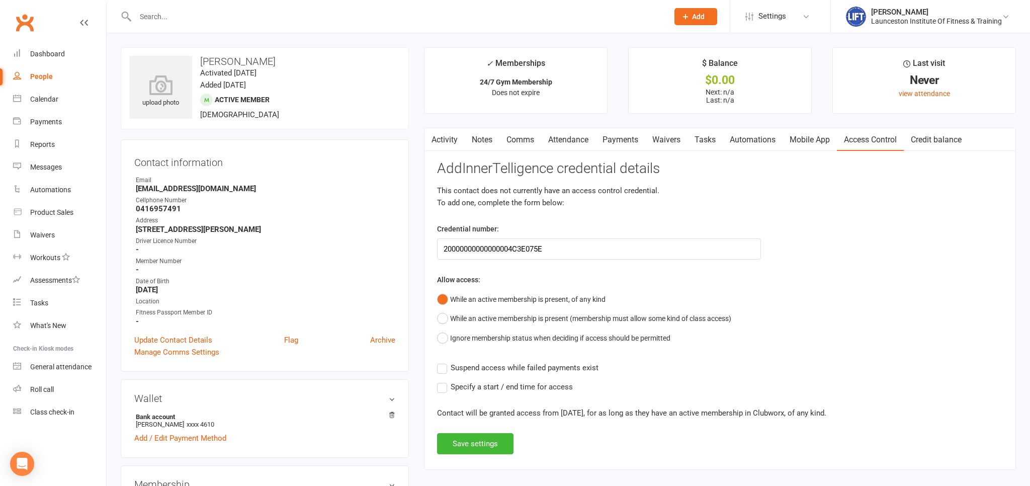
click at [482, 369] on span "Suspend access while failed payments exist" at bounding box center [525, 367] width 148 height 11
click at [482, 362] on input "Suspend access while failed payments exist" at bounding box center [518, 362] width 162 height 0
click at [472, 440] on button "Save settings" at bounding box center [475, 443] width 76 height 21
